Goal: Task Accomplishment & Management: Use online tool/utility

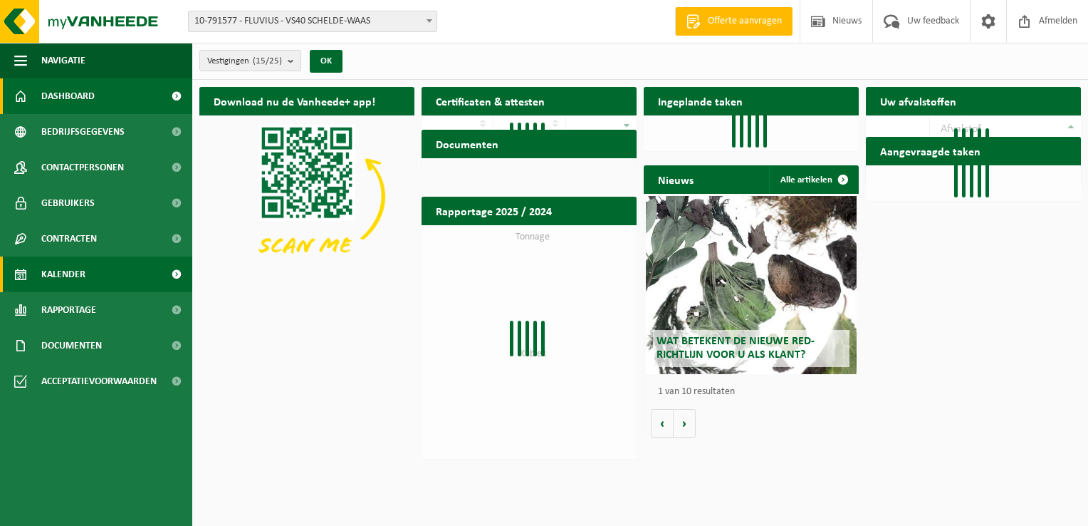
click at [71, 280] on span "Kalender" at bounding box center [63, 274] width 44 height 36
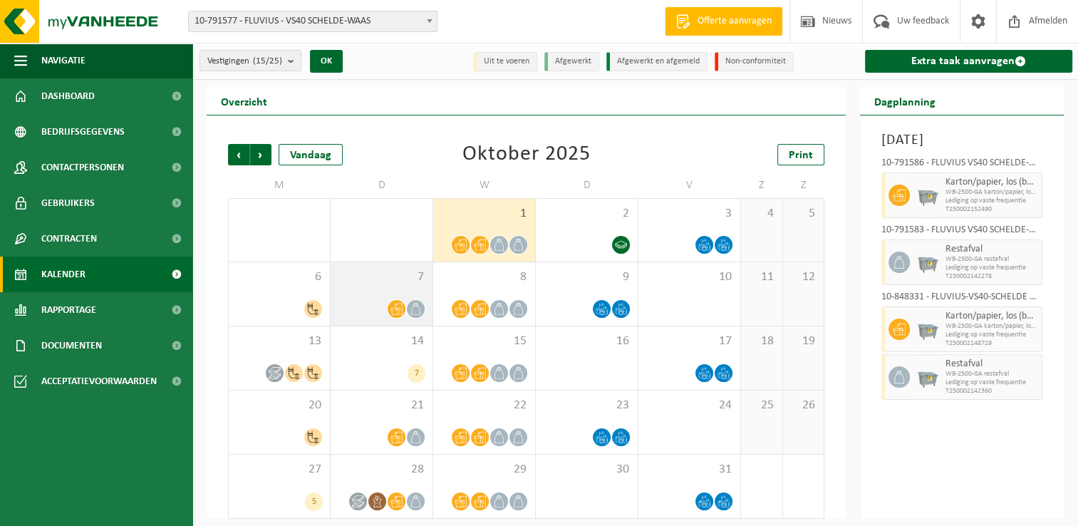
click at [396, 311] on icon at bounding box center [396, 309] width 12 height 12
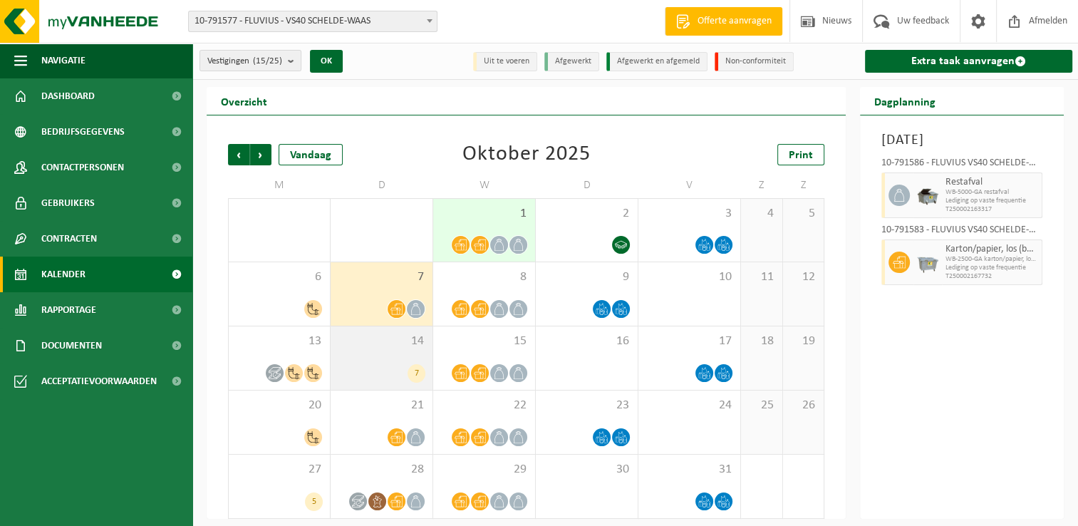
click at [420, 370] on div "7" at bounding box center [416, 373] width 18 height 19
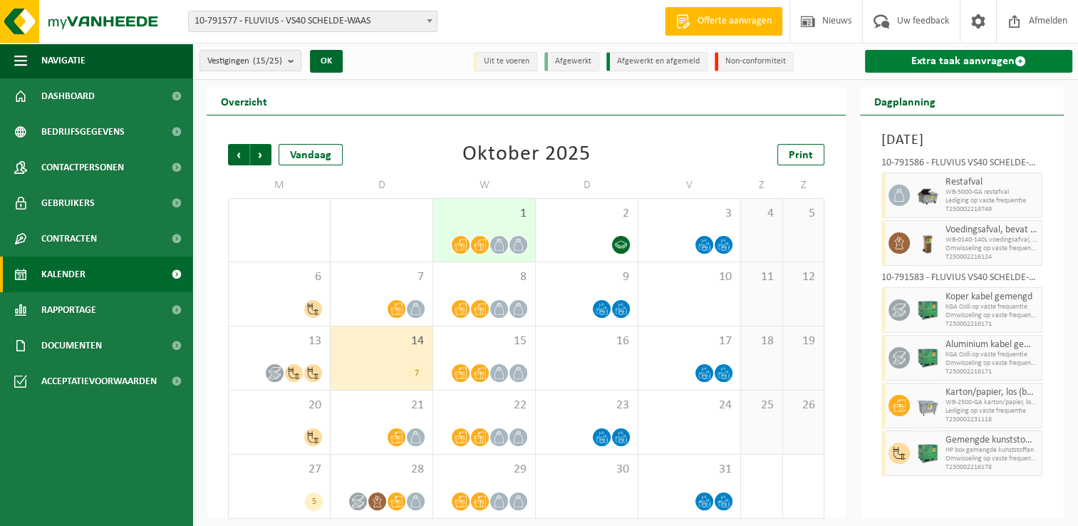
click at [926, 55] on link "Extra taak aanvragen" at bounding box center [968, 61] width 207 height 23
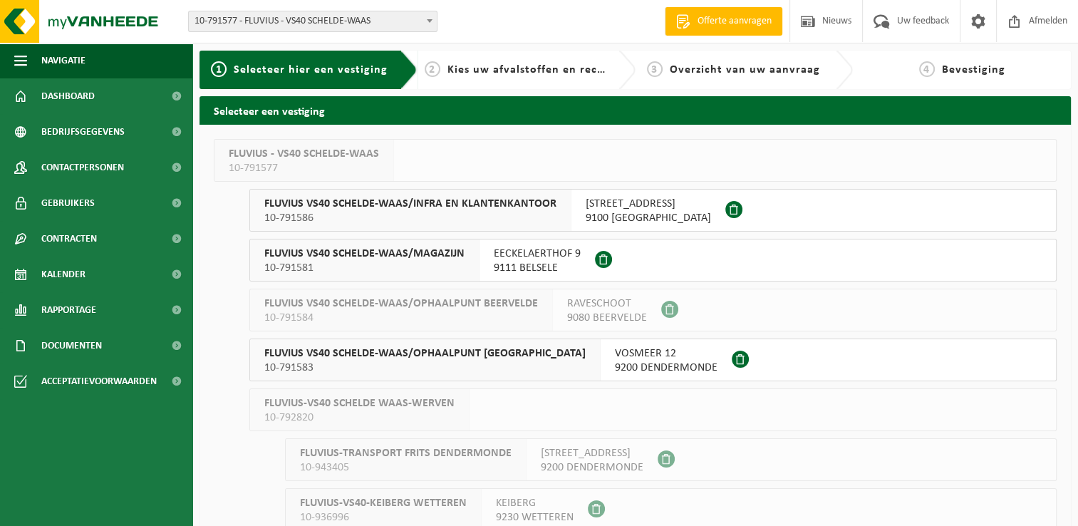
click at [462, 264] on span "10-791581" at bounding box center [364, 268] width 200 height 14
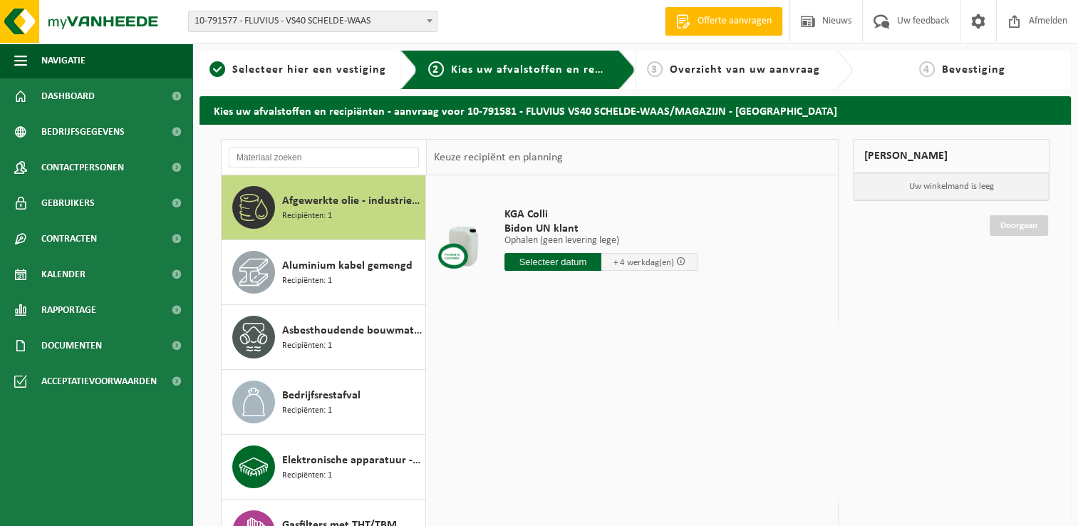
scroll to position [374, 0]
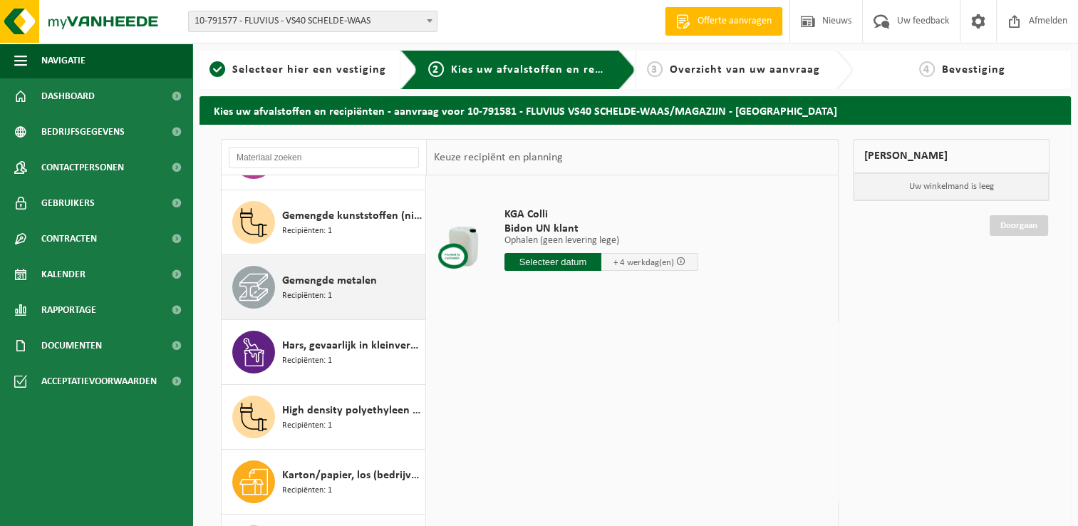
click at [332, 290] on div "Gemengde metalen Recipiënten: 1" at bounding box center [352, 287] width 140 height 43
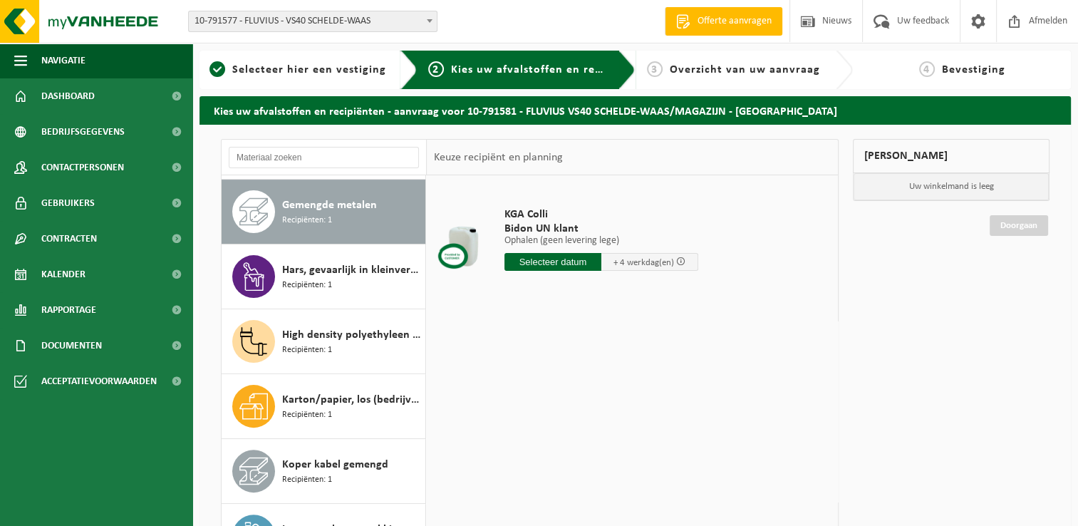
scroll to position [453, 0]
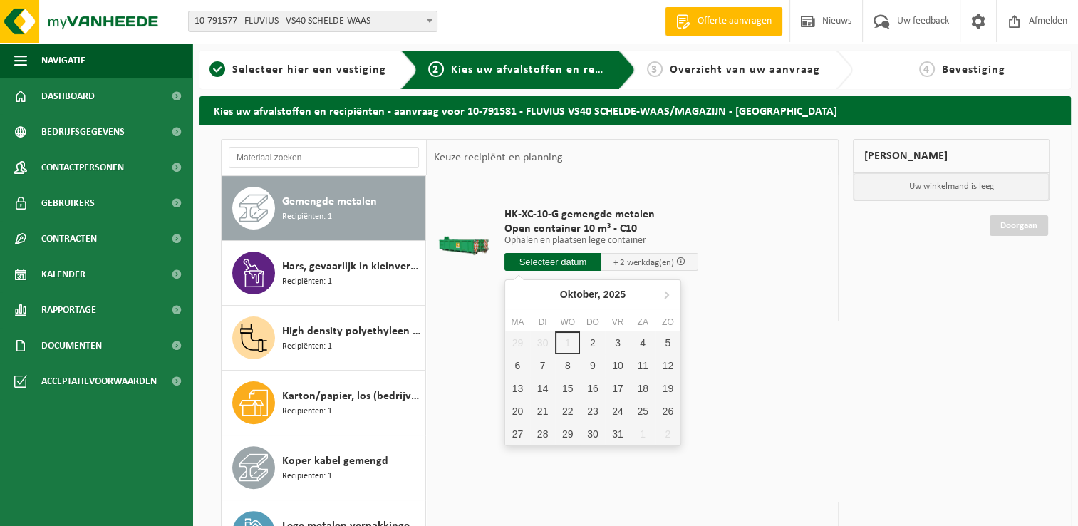
click at [572, 262] on input "text" at bounding box center [552, 262] width 97 height 18
click at [593, 346] on div "2" at bounding box center [592, 342] width 25 height 23
type input "Van 2025-10-02"
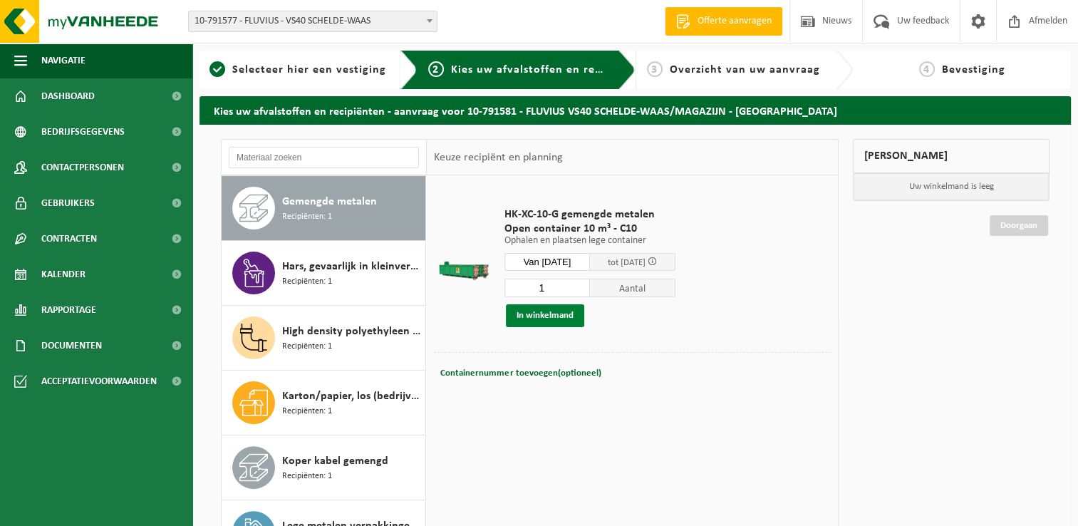
click at [564, 317] on button "In winkelmand" at bounding box center [545, 315] width 78 height 23
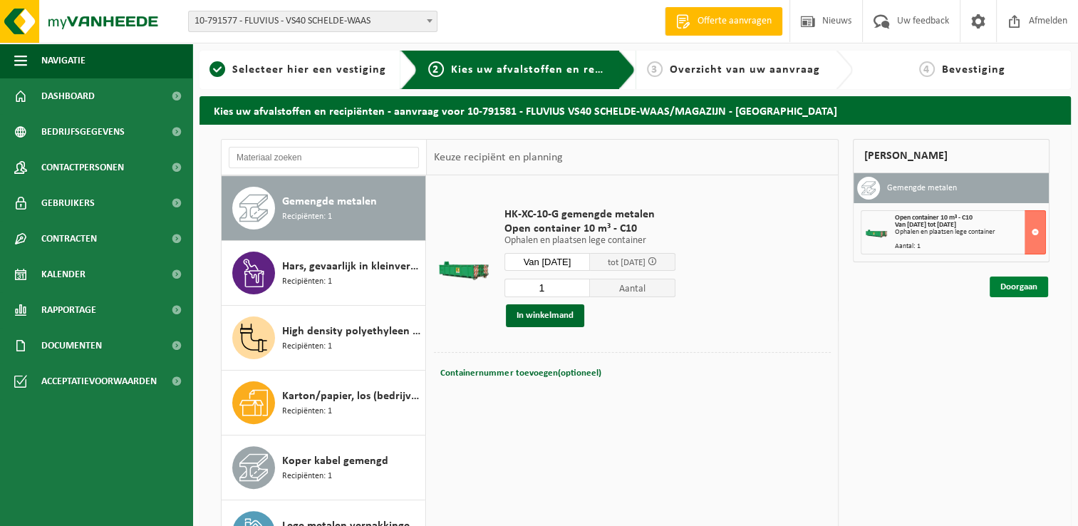
click at [1021, 284] on link "Doorgaan" at bounding box center [1018, 286] width 58 height 21
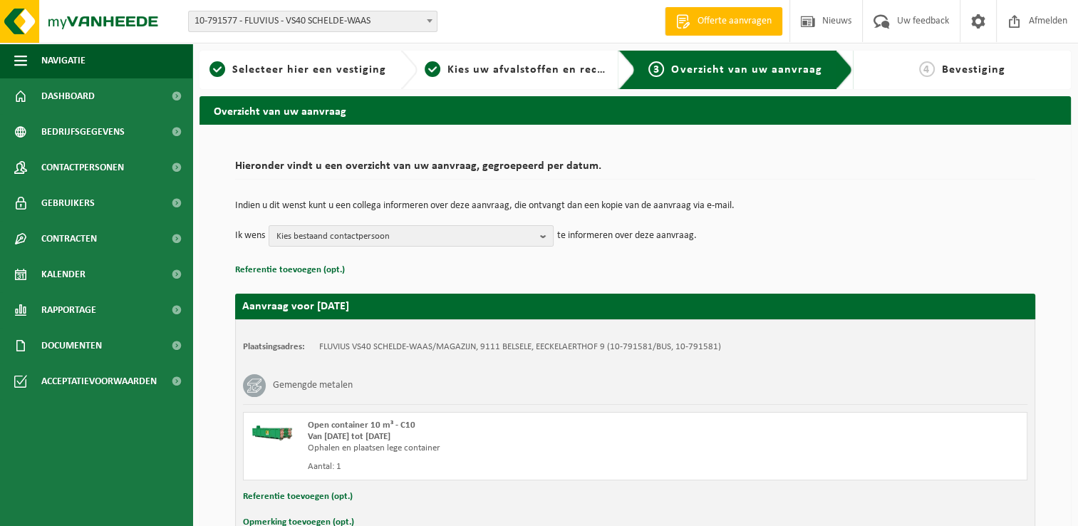
scroll to position [84, 0]
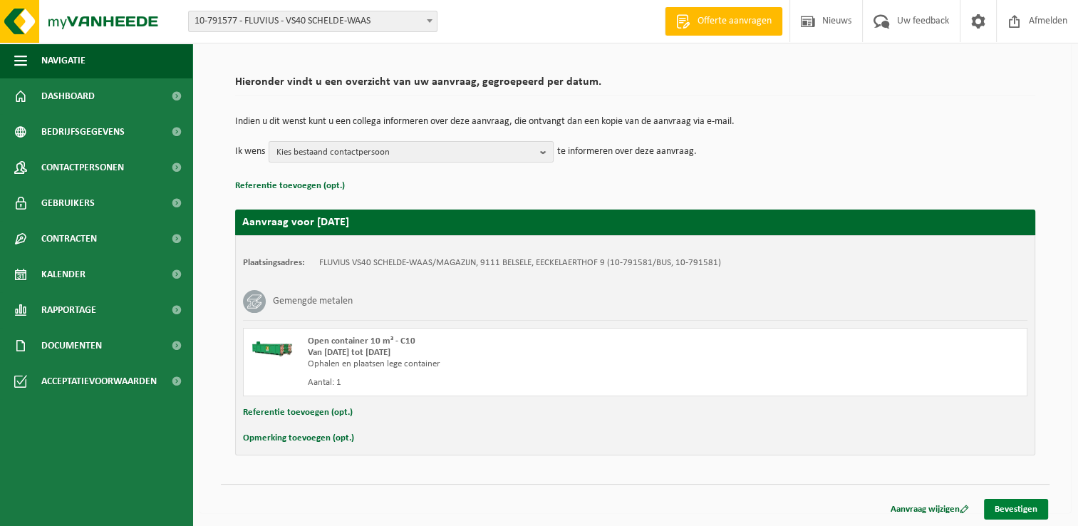
click at [1011, 499] on link "Bevestigen" at bounding box center [1016, 509] width 64 height 21
click at [1014, 509] on link "Bevestigen" at bounding box center [1016, 509] width 64 height 21
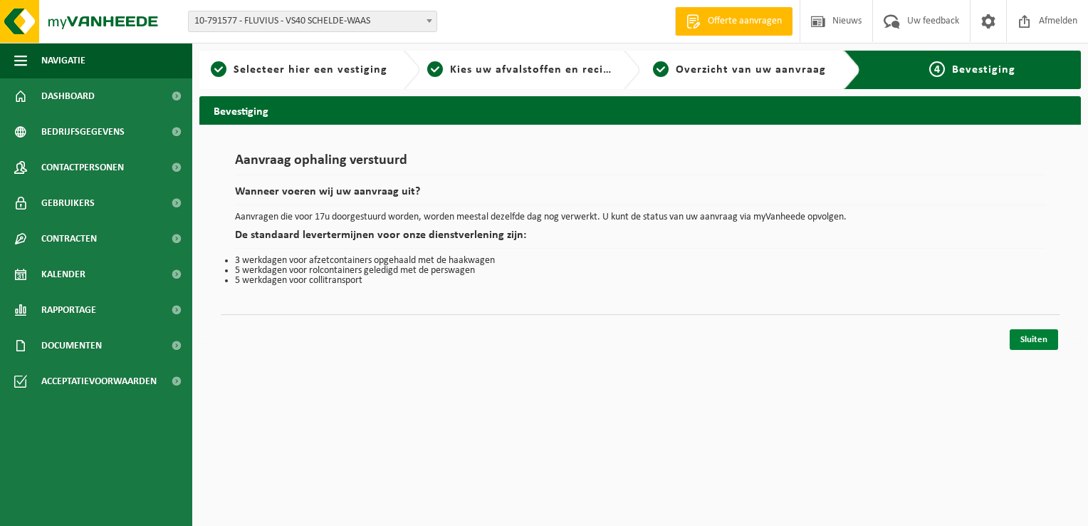
click at [1046, 340] on link "Sluiten" at bounding box center [1034, 339] width 48 height 21
